Goal: Task Accomplishment & Management: Use online tool/utility

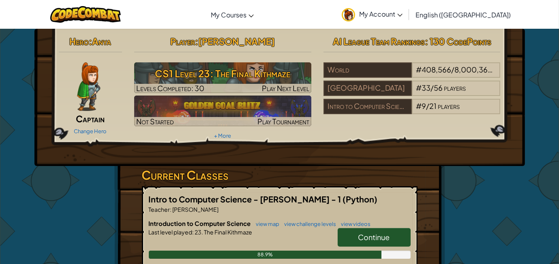
click at [355, 230] on link "Continue" at bounding box center [374, 237] width 73 height 19
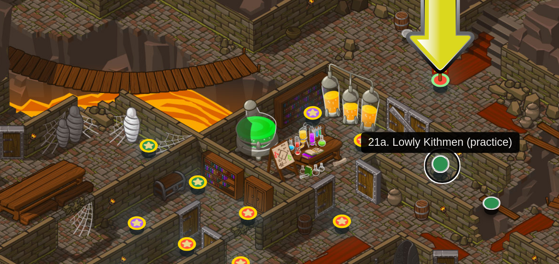
click at [408, 114] on link at bounding box center [406, 115] width 16 height 16
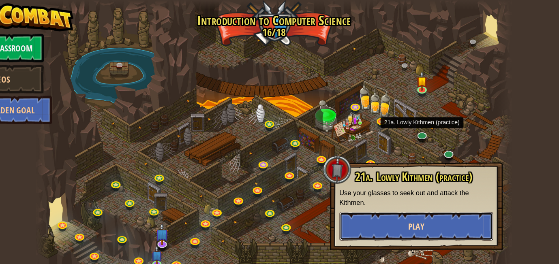
click at [391, 195] on button "Play" at bounding box center [400, 192] width 130 height 24
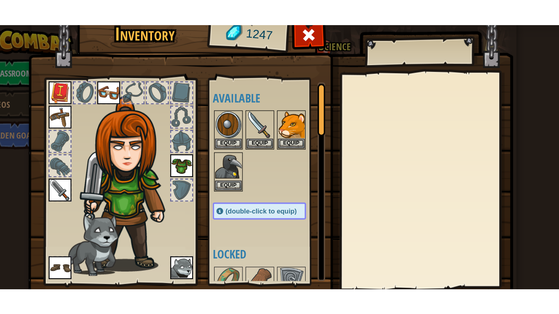
scroll to position [15, 0]
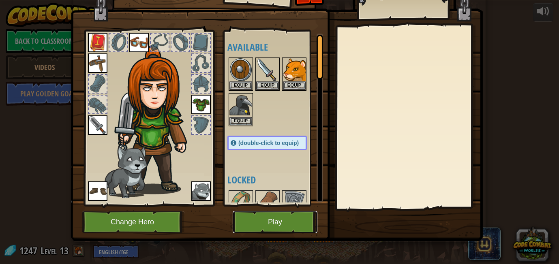
click at [265, 220] on button "Play" at bounding box center [275, 222] width 85 height 22
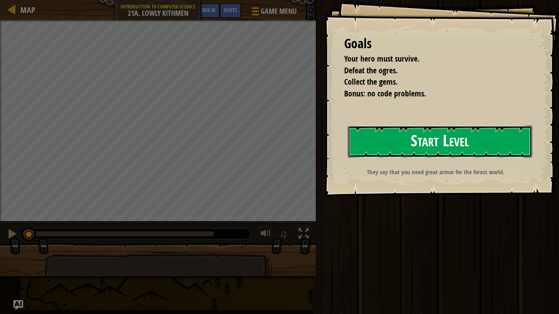
click at [394, 148] on button "Start Level" at bounding box center [440, 142] width 184 height 32
